Goal: Find specific page/section: Find specific page/section

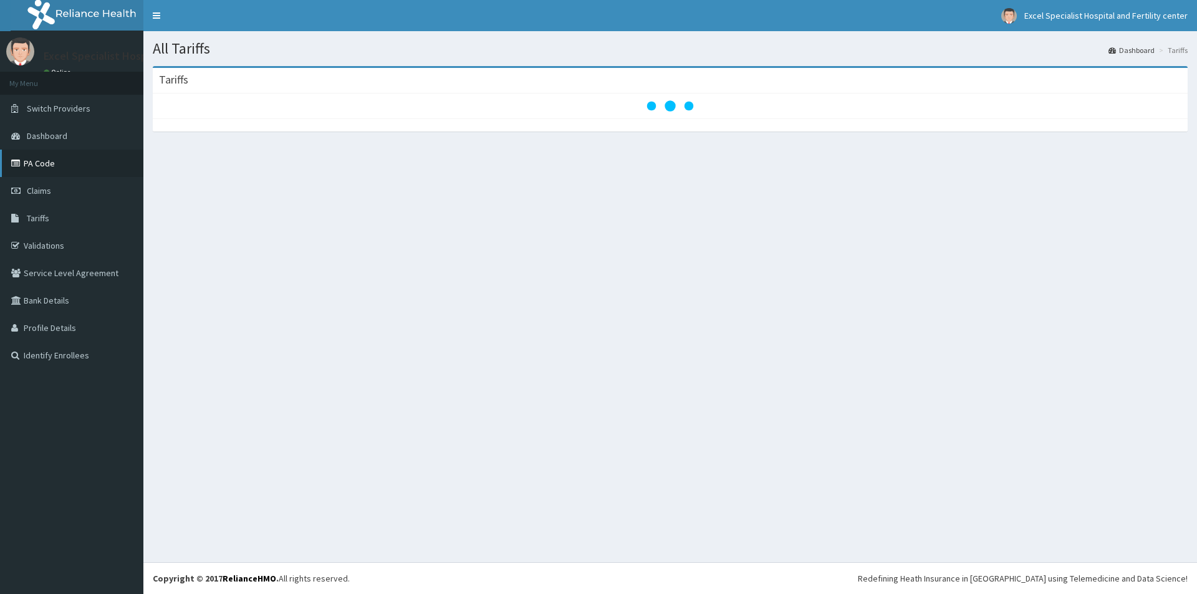
click at [54, 166] on link "PA Code" at bounding box center [71, 163] width 143 height 27
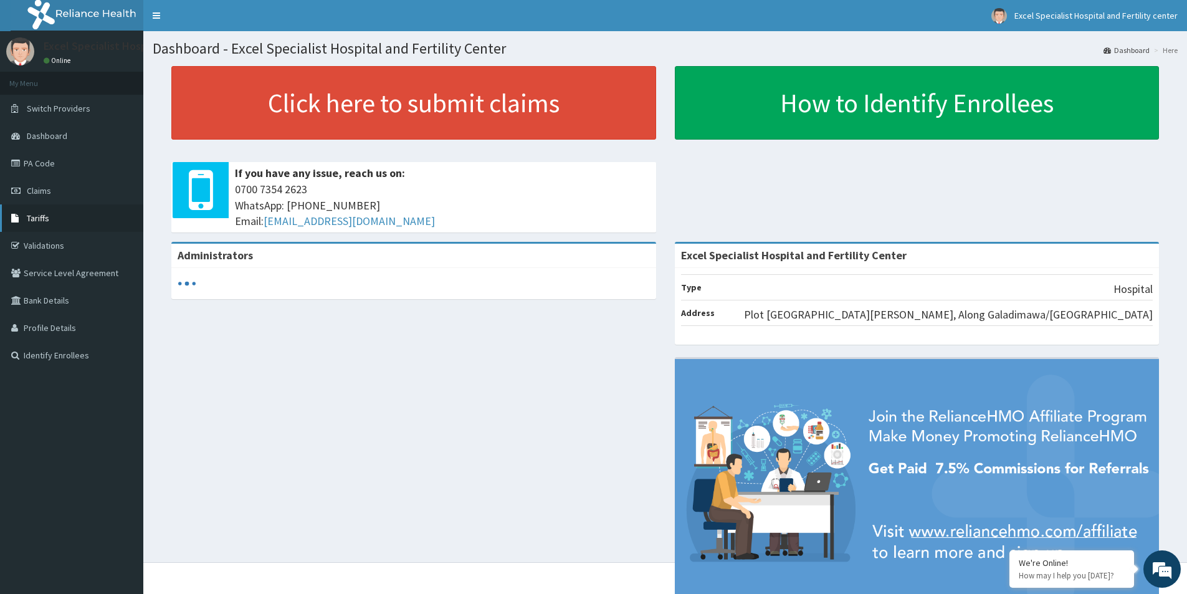
click at [48, 217] on span "Tariffs" at bounding box center [38, 218] width 22 height 11
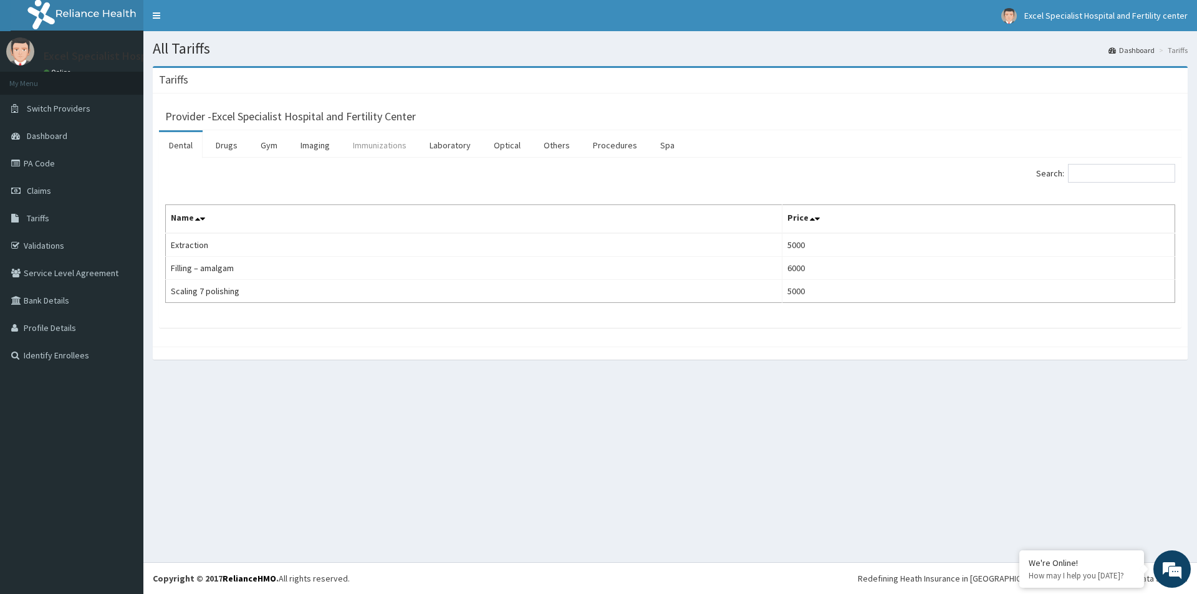
click at [371, 146] on link "Immunizations" at bounding box center [380, 145] width 74 height 26
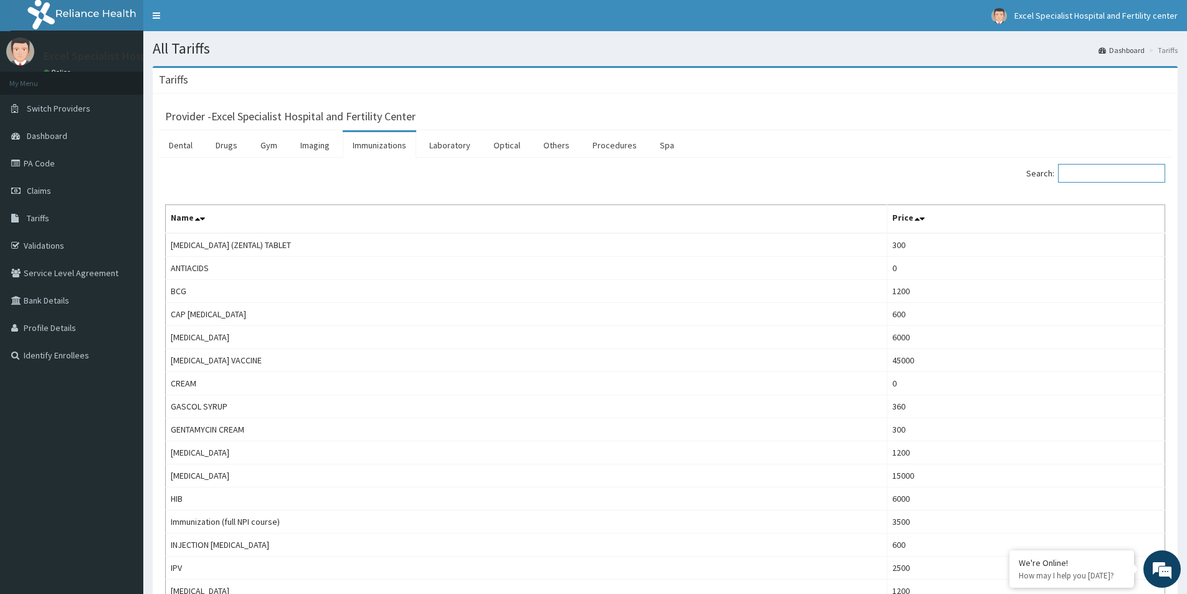
click at [1108, 179] on input "Search:" at bounding box center [1111, 173] width 107 height 19
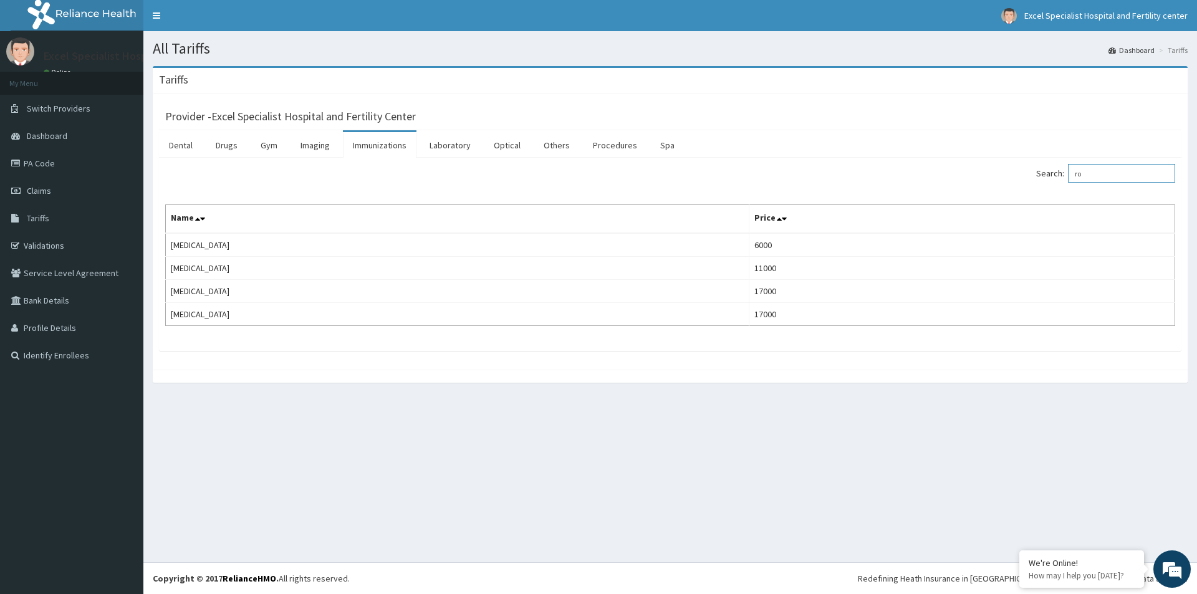
type input "r"
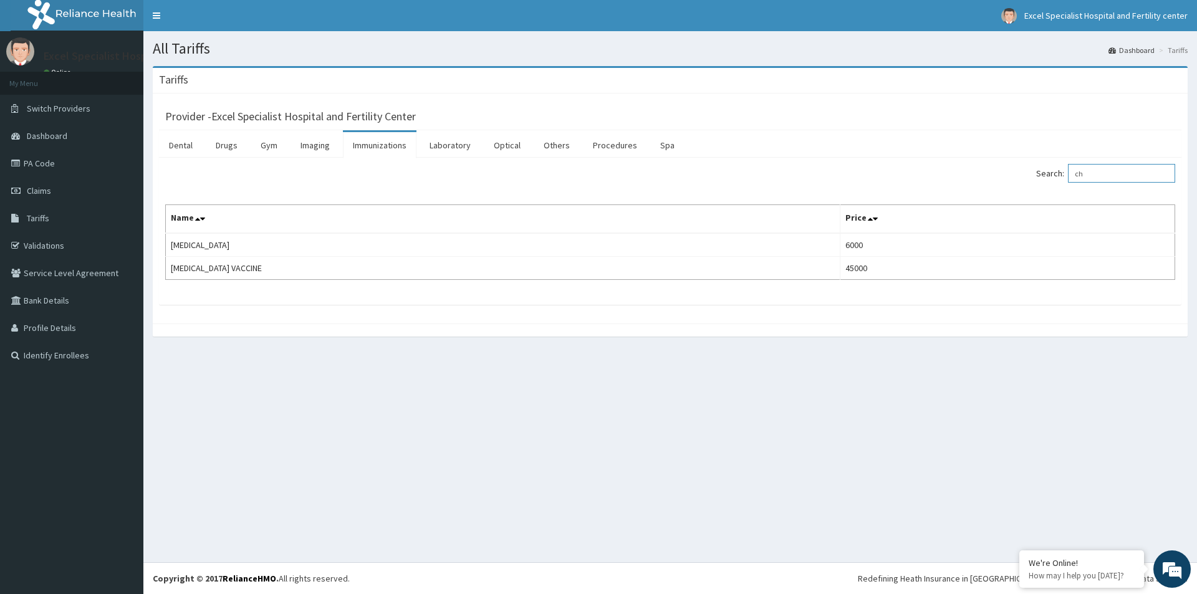
type input "c"
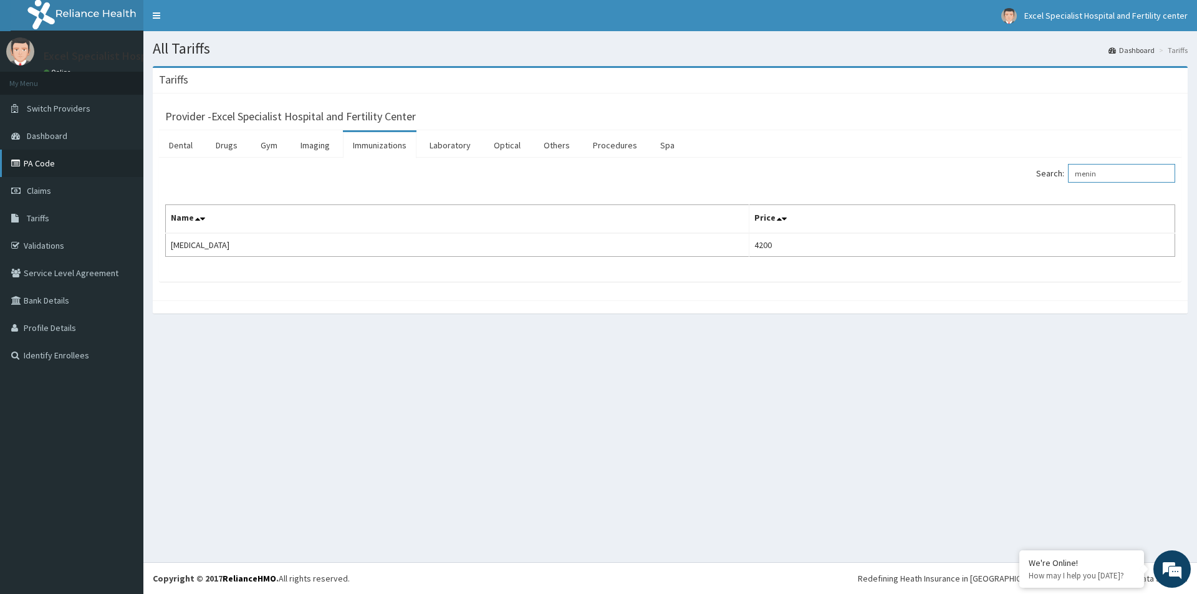
type input "menin"
click at [39, 167] on link "PA Code" at bounding box center [71, 163] width 143 height 27
